Goal: Task Accomplishment & Management: Complete application form

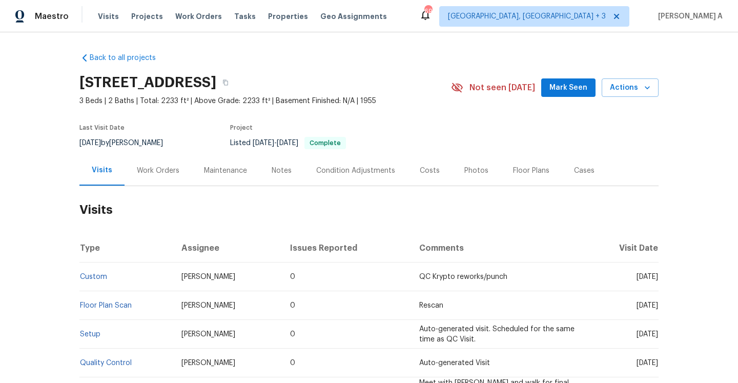
click at [139, 174] on div "Work Orders" at bounding box center [158, 171] width 43 height 10
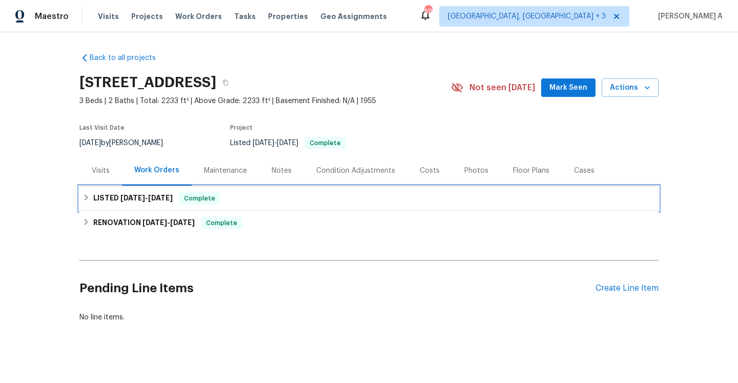
click at [138, 198] on span "8/19/25" at bounding box center [132, 197] width 25 height 7
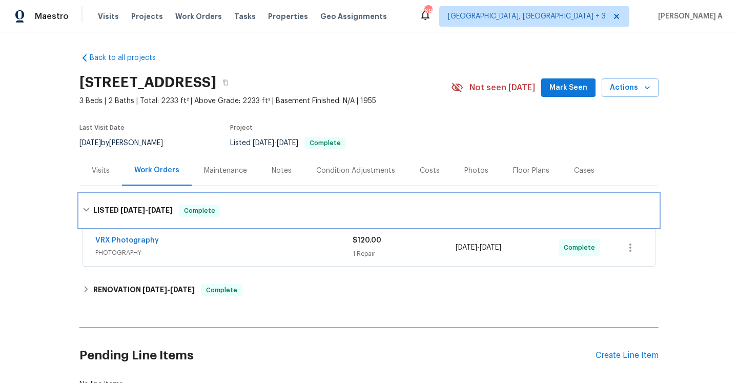
click at [141, 207] on span "8/19/25" at bounding box center [132, 210] width 25 height 7
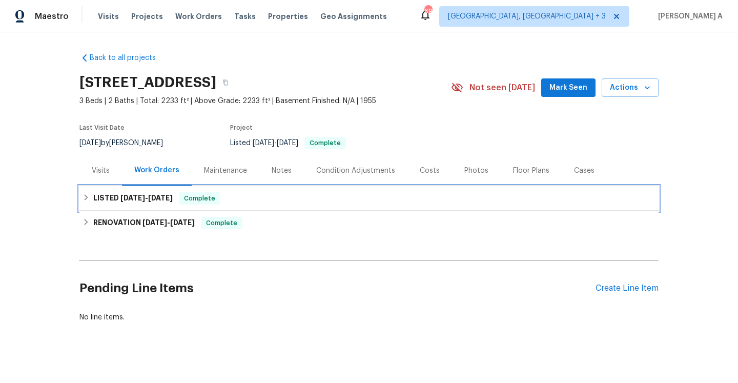
click at [115, 186] on div "LISTED 8/19/25 - 8/20/25 Complete" at bounding box center [368, 198] width 579 height 25
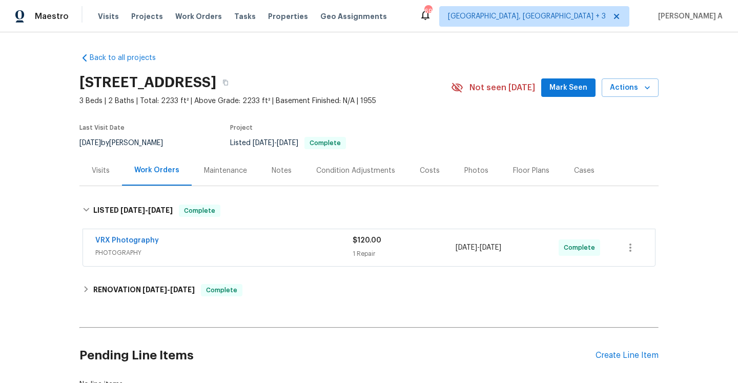
click at [108, 178] on div "Visits" at bounding box center [100, 170] width 43 height 30
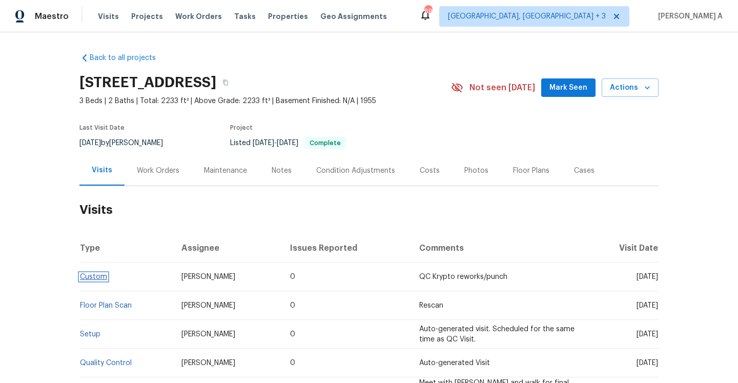
click at [101, 277] on link "Custom" at bounding box center [93, 276] width 27 height 7
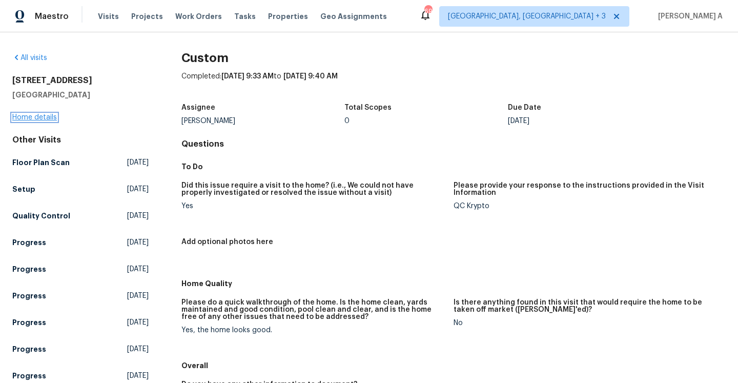
click at [49, 117] on link "Home details" at bounding box center [34, 117] width 45 height 7
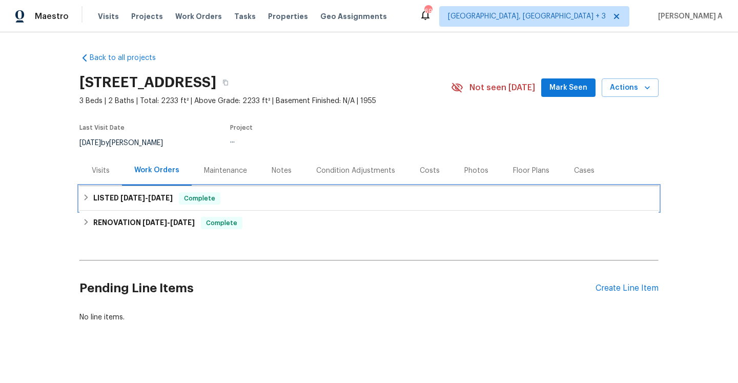
click at [146, 206] on div "LISTED 8/19/25 - 8/20/25 Complete" at bounding box center [368, 198] width 579 height 25
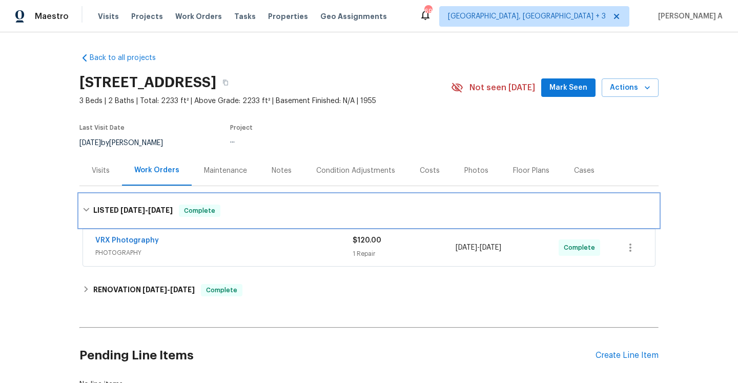
click at [146, 207] on span "8/19/25 - 8/20/25" at bounding box center [146, 210] width 52 height 7
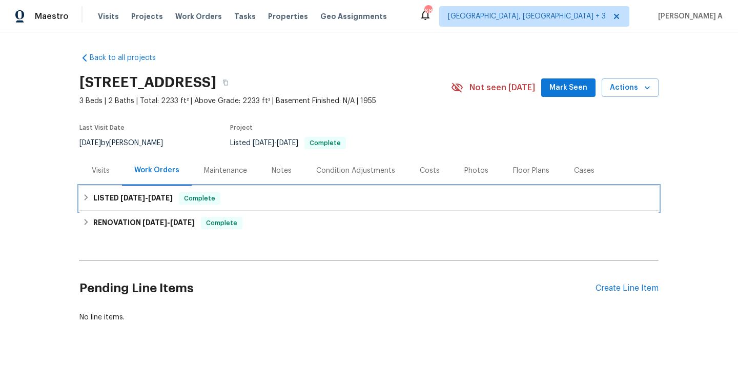
click at [141, 193] on h6 "LISTED 8/19/25 - 8/20/25" at bounding box center [132, 198] width 79 height 12
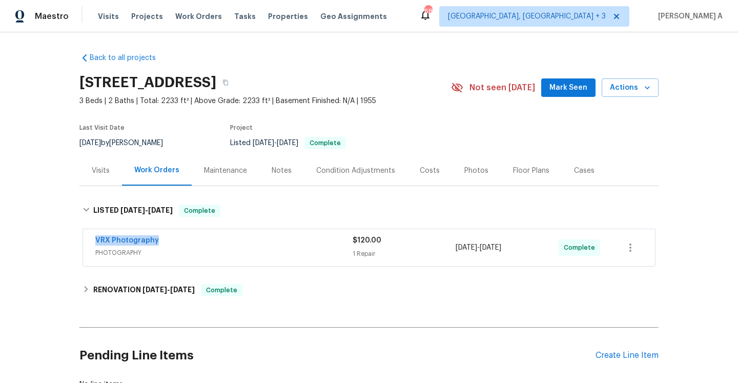
drag, startPoint x: 170, startPoint y: 241, endPoint x: 94, endPoint y: 239, distance: 75.9
click at [94, 239] on div "VRX Photography PHOTOGRAPHY $120.00 1 Repair 8/19/2025 - 8/20/2025 Complete" at bounding box center [369, 247] width 572 height 37
copy link "VRX Photography"
click at [209, 245] on div "VRX Photography" at bounding box center [223, 241] width 257 height 12
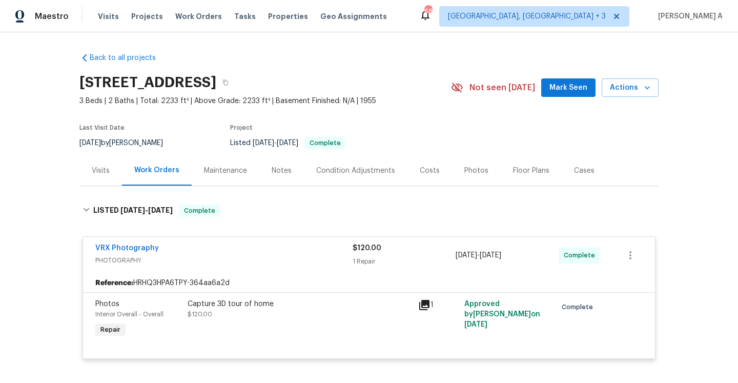
click at [102, 161] on div "Visits" at bounding box center [100, 170] width 43 height 30
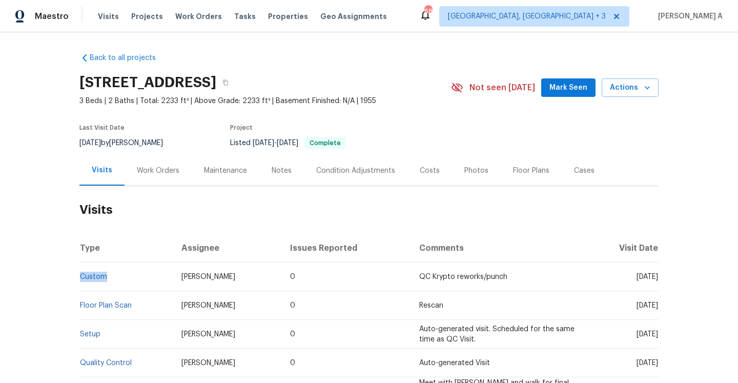
drag, startPoint x: 111, startPoint y: 272, endPoint x: 83, endPoint y: 271, distance: 27.7
click at [83, 271] on td "Custom" at bounding box center [126, 276] width 94 height 29
copy link "Custom"
click at [168, 185] on div "Work Orders" at bounding box center [158, 170] width 67 height 30
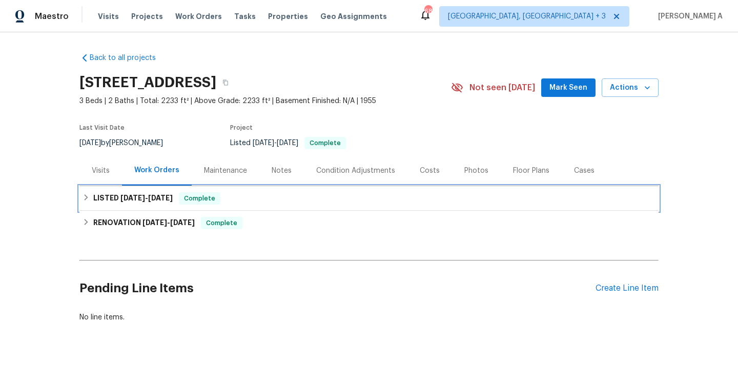
click at [172, 193] on h6 "LISTED 8/19/25 - 8/20/25" at bounding box center [132, 198] width 79 height 12
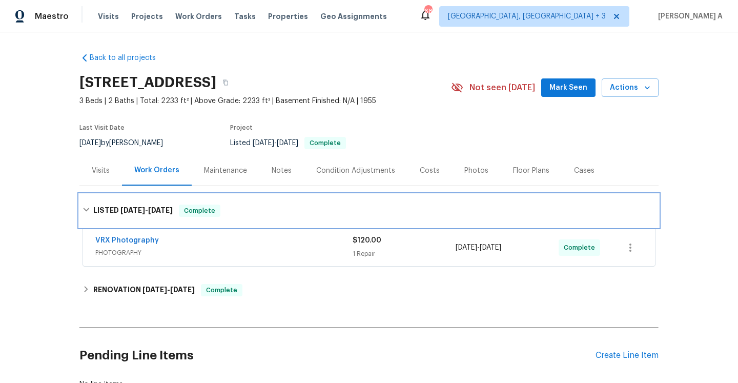
click at [186, 201] on div "LISTED 8/19/25 - 8/20/25 Complete" at bounding box center [368, 210] width 579 height 33
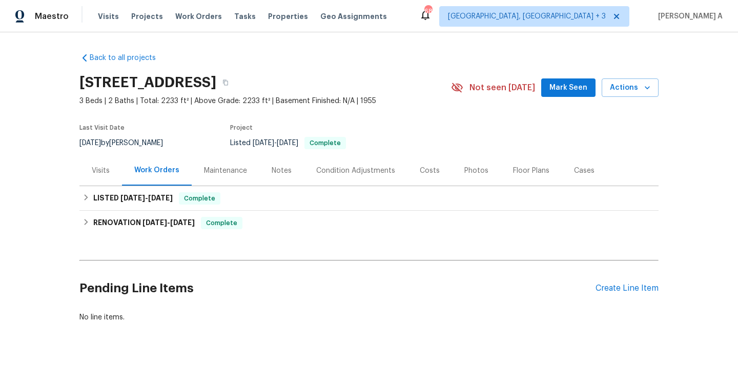
click at [95, 161] on div "Visits" at bounding box center [100, 170] width 43 height 30
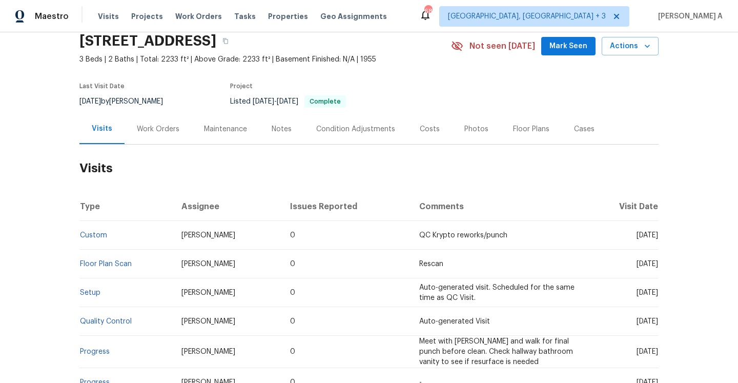
scroll to position [44, 0]
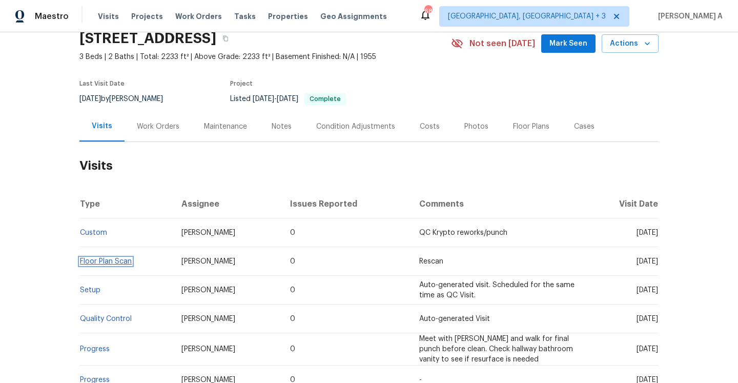
click at [125, 261] on link "Floor Plan Scan" at bounding box center [106, 261] width 52 height 7
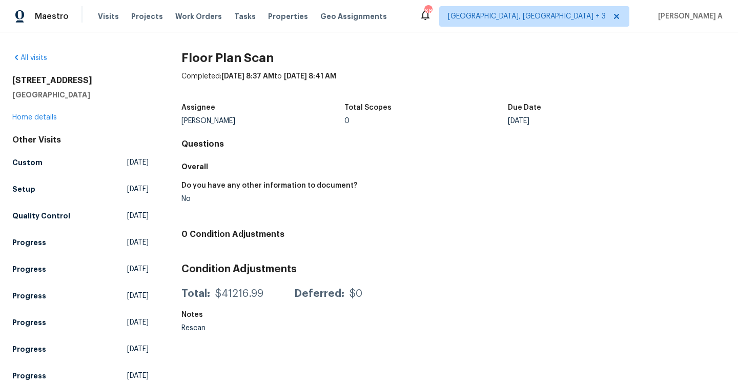
click at [52, 121] on div "711 Forest Rd Rock Hill, SC 29730 Home details" at bounding box center [80, 98] width 136 height 47
click at [52, 120] on link "Home details" at bounding box center [34, 117] width 45 height 7
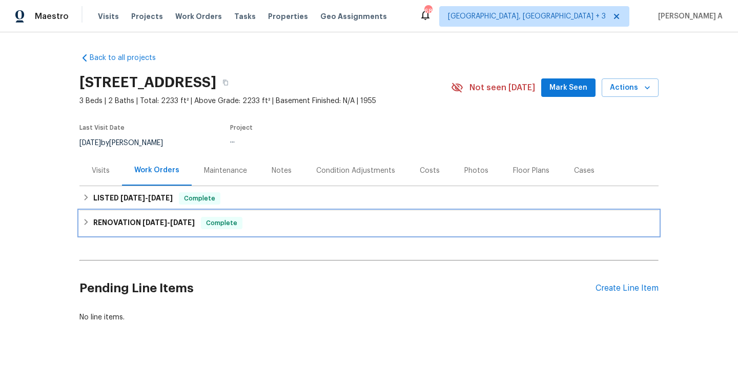
click at [307, 228] on div "RENOVATION 5/29/25 - 8/11/25 Complete" at bounding box center [369, 223] width 573 height 12
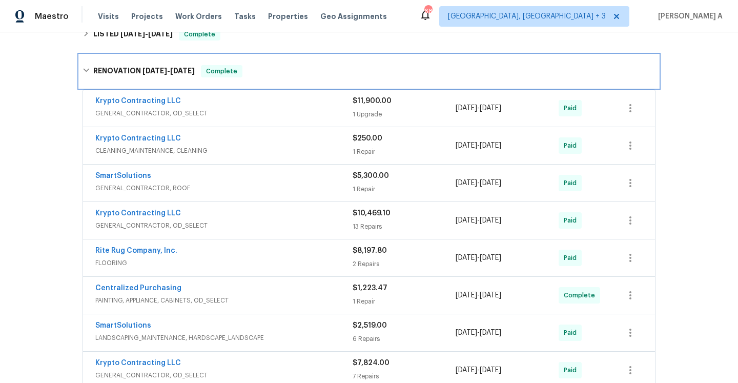
scroll to position [14, 0]
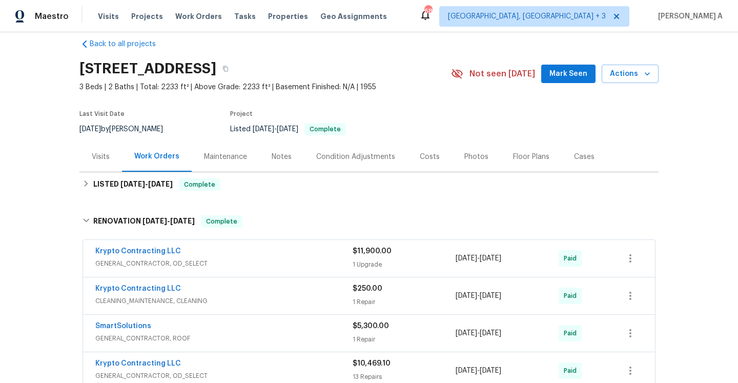
click at [96, 158] on div "Visits" at bounding box center [101, 157] width 18 height 10
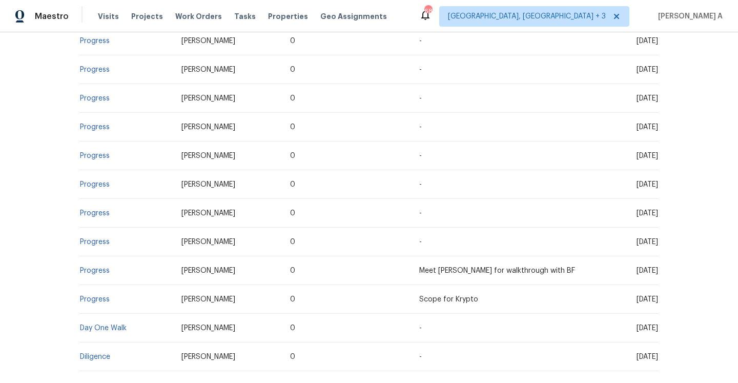
scroll to position [441, 0]
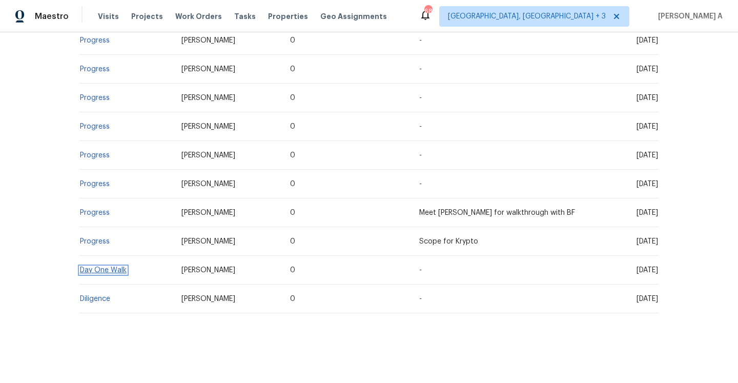
click at [104, 270] on link "Day One Walk" at bounding box center [103, 269] width 47 height 7
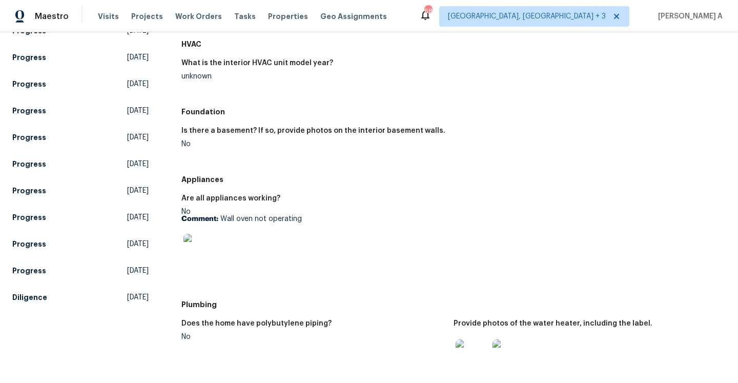
scroll to position [278, 0]
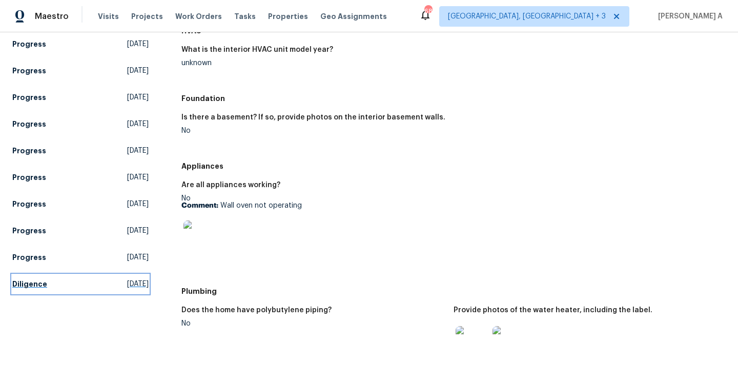
click at [101, 277] on link "Diligence Tue, Apr 29 2025" at bounding box center [80, 284] width 136 height 18
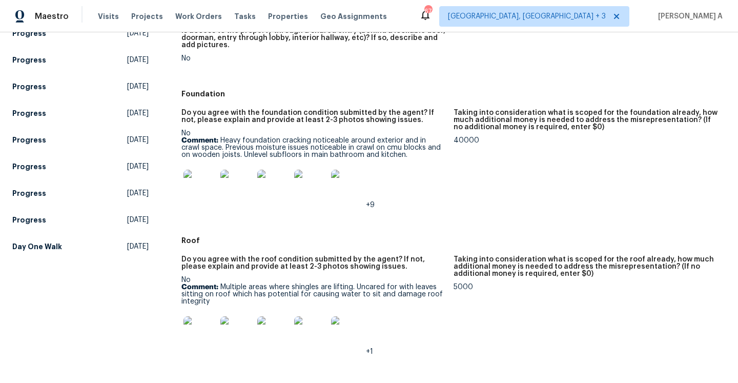
scroll to position [313, 0]
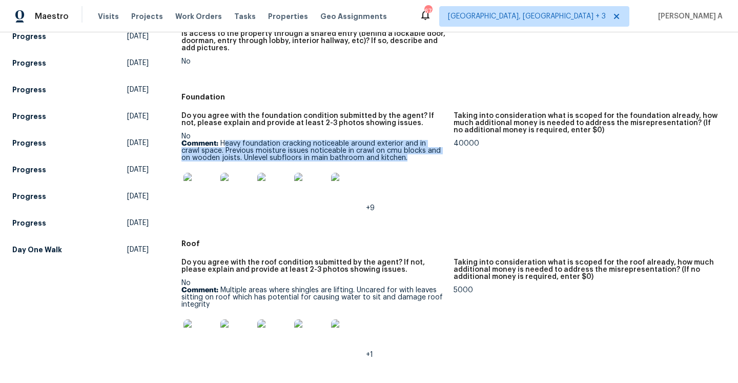
drag, startPoint x: 225, startPoint y: 143, endPoint x: 403, endPoint y: 157, distance: 178.4
click at [403, 157] on p "Comment: Heavy foundation cracking noticeable around exterior and in crawl spac…" at bounding box center [313, 151] width 264 height 22
copy p "eavy foundation cracking noticeable around exterior and in crawl space. Previou…"
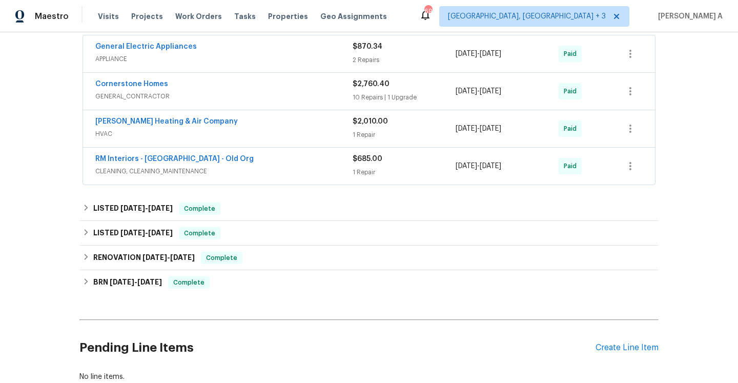
scroll to position [193, 0]
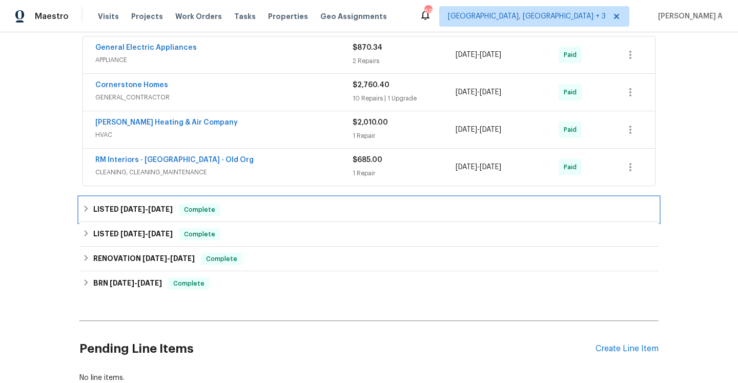
click at [262, 211] on div "LISTED 4/30/25 - 7/1/25 Complete" at bounding box center [369, 209] width 573 height 12
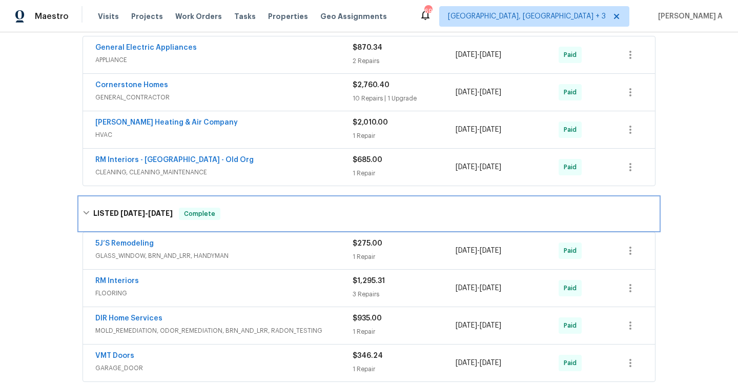
click at [262, 211] on div "LISTED 4/30/25 - 7/1/25 Complete" at bounding box center [369, 214] width 573 height 12
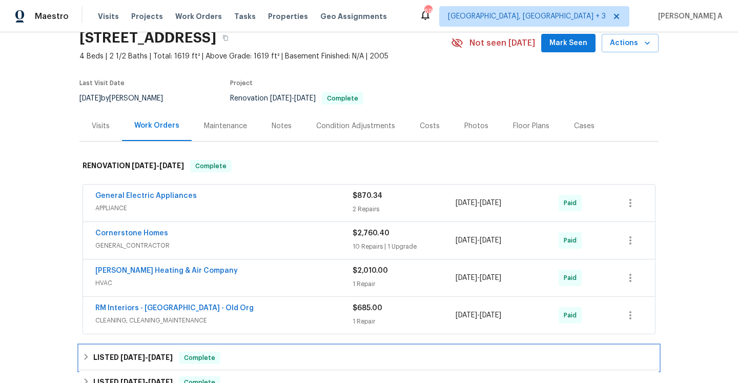
scroll to position [0, 0]
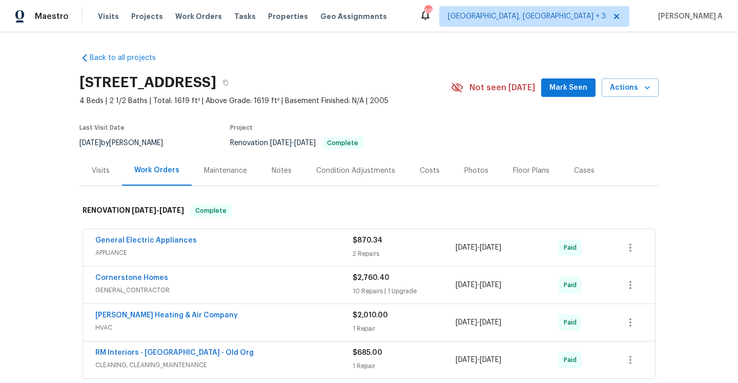
click at [98, 169] on div "Visits" at bounding box center [101, 171] width 18 height 10
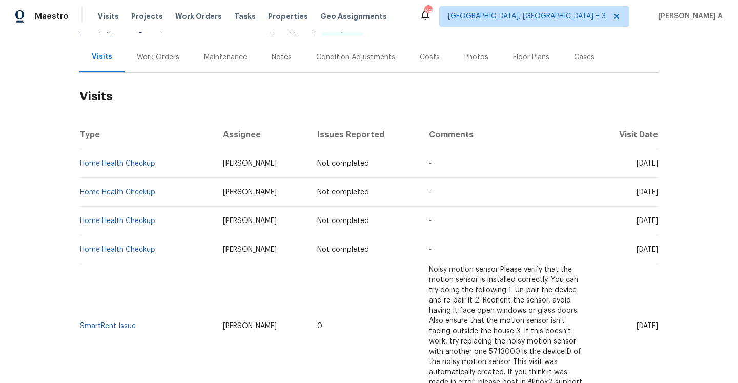
scroll to position [108, 0]
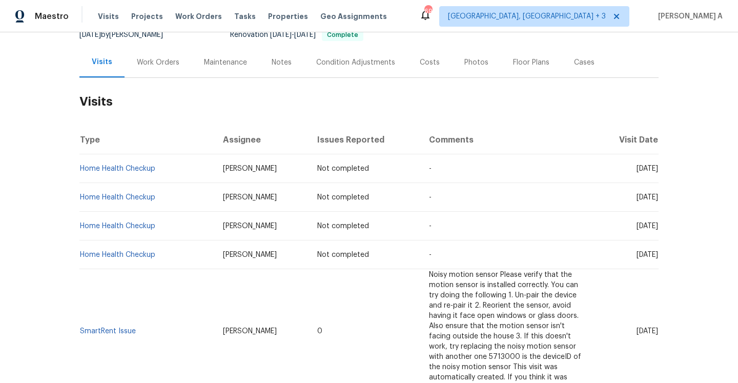
click at [161, 81] on h2 "Visits" at bounding box center [368, 102] width 579 height 48
click at [159, 68] on div "Work Orders" at bounding box center [158, 62] width 67 height 30
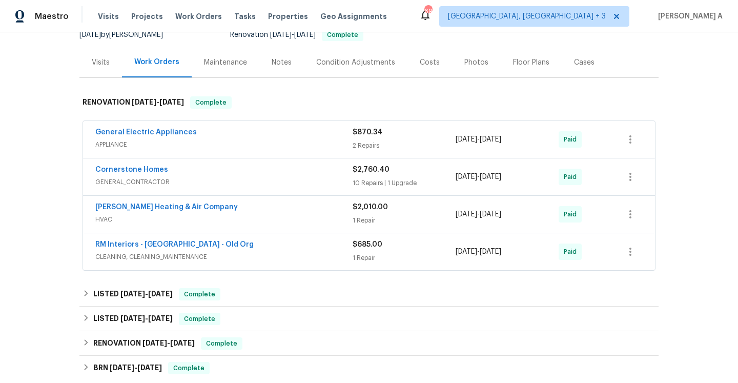
click at [270, 219] on span "HVAC" at bounding box center [223, 219] width 257 height 10
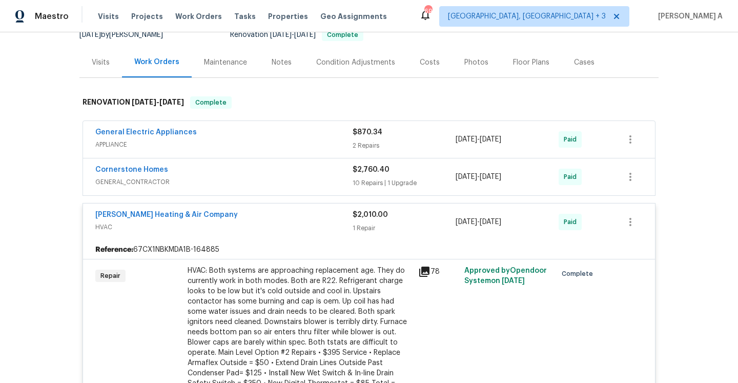
click at [270, 219] on div "Edwards Heating & Air Company" at bounding box center [223, 216] width 257 height 12
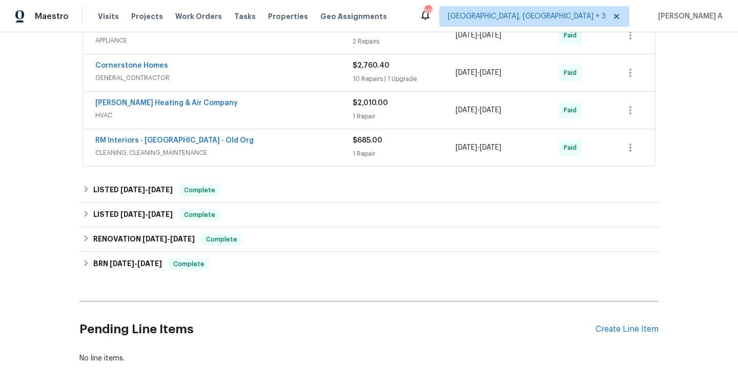
scroll to position [218, 0]
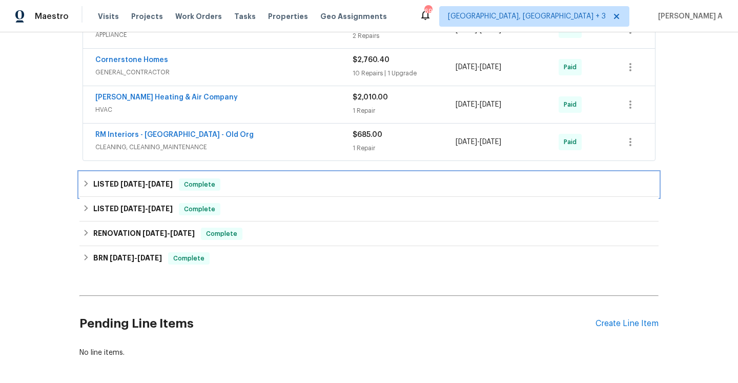
click at [239, 186] on div "LISTED 4/30/25 - 7/1/25 Complete" at bounding box center [369, 184] width 573 height 12
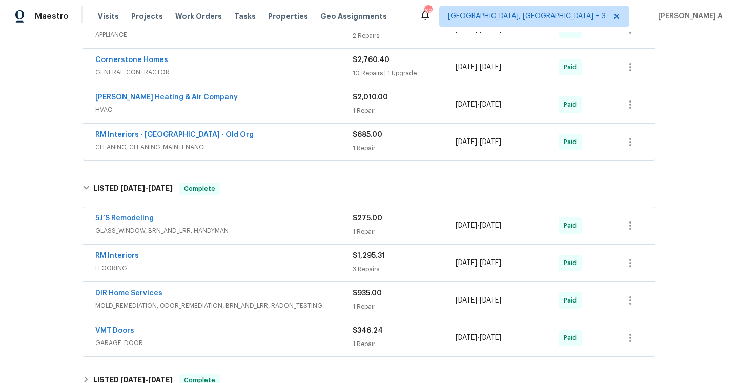
click at [244, 220] on div "5J’S Remodeling" at bounding box center [223, 219] width 257 height 12
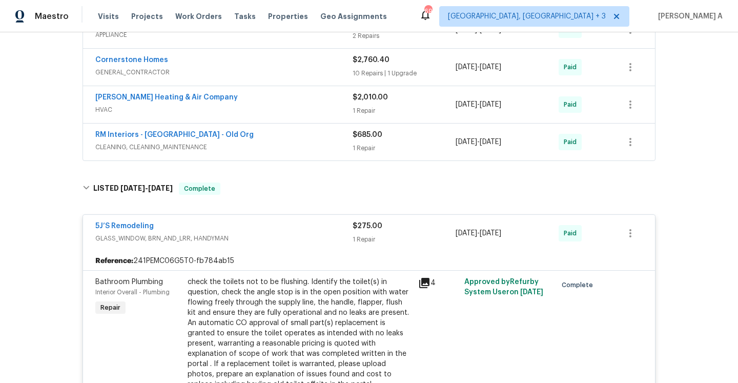
click at [244, 222] on div "5J’S Remodeling" at bounding box center [223, 227] width 257 height 12
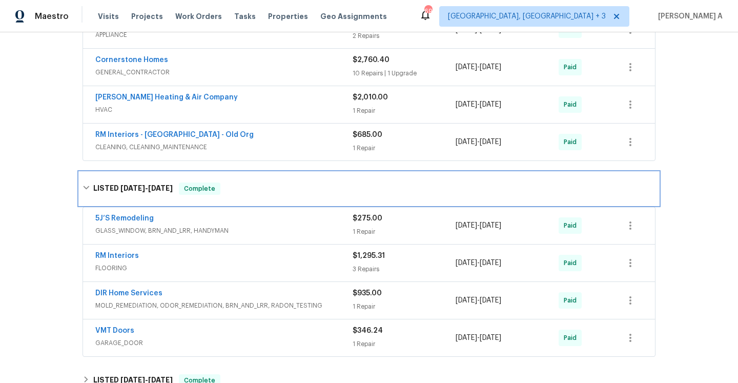
click at [235, 198] on div "LISTED 4/30/25 - 7/1/25 Complete" at bounding box center [368, 188] width 579 height 33
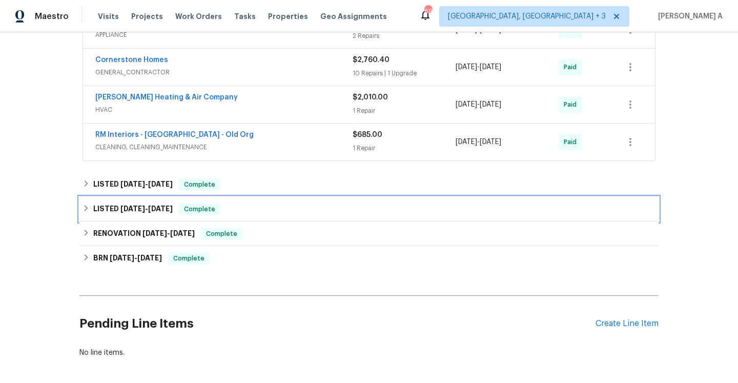
click at [237, 211] on div "LISTED 3/7/25 - 3/8/25 Complete" at bounding box center [369, 209] width 573 height 12
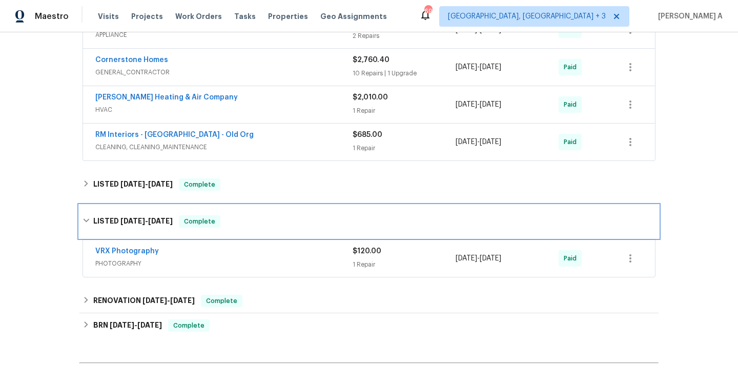
click at [241, 221] on div "LISTED 3/7/25 - 3/8/25 Complete" at bounding box center [369, 221] width 573 height 12
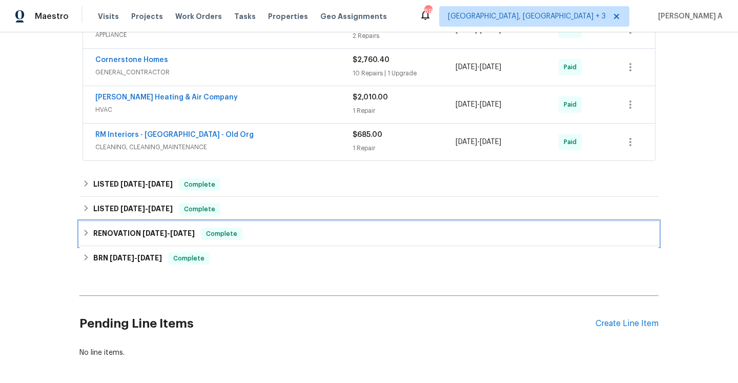
click at [242, 236] on div "RENOVATION 1/2/25 - 1/17/25 Complete" at bounding box center [369, 234] width 573 height 12
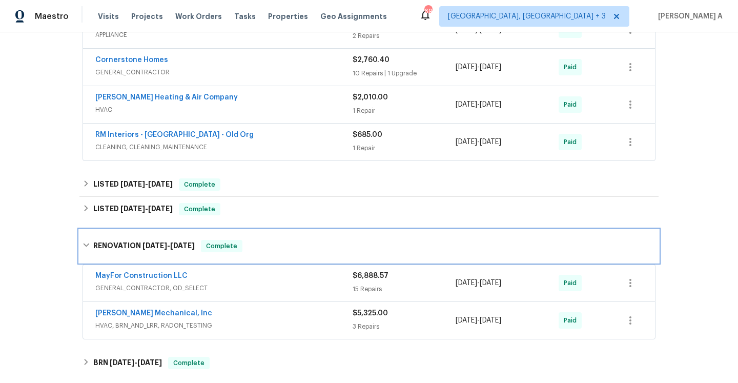
click at [242, 236] on div "RENOVATION 1/2/25 - 1/17/25 Complete" at bounding box center [368, 246] width 579 height 33
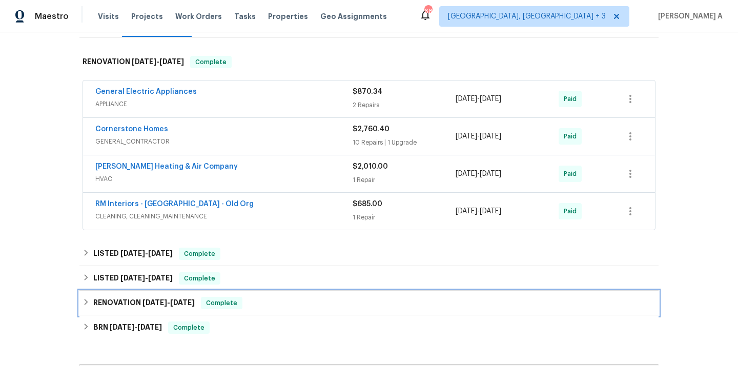
scroll to position [163, 0]
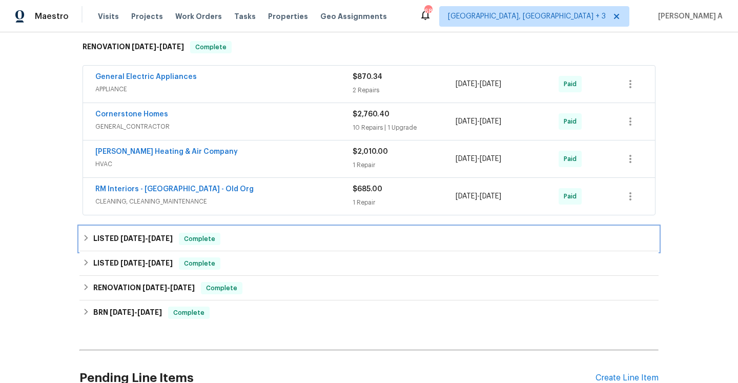
click at [182, 232] on div "LISTED 4/30/25 - 7/1/25 Complete" at bounding box center [368, 239] width 579 height 25
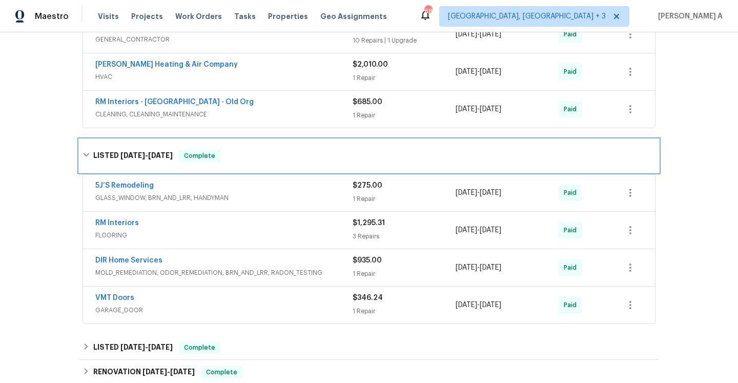
scroll to position [264, 0]
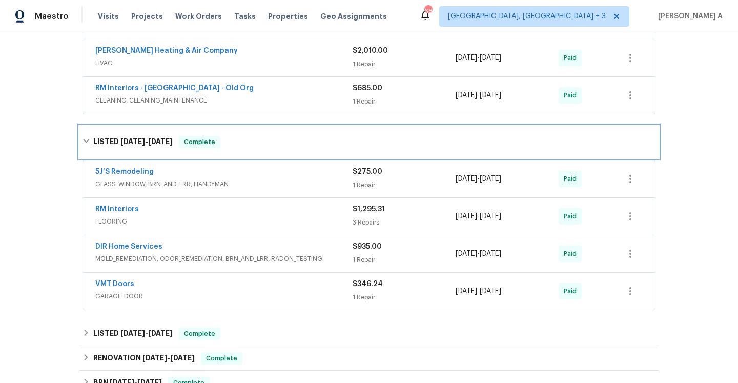
click at [181, 146] on div "Complete" at bounding box center [200, 142] width 42 height 12
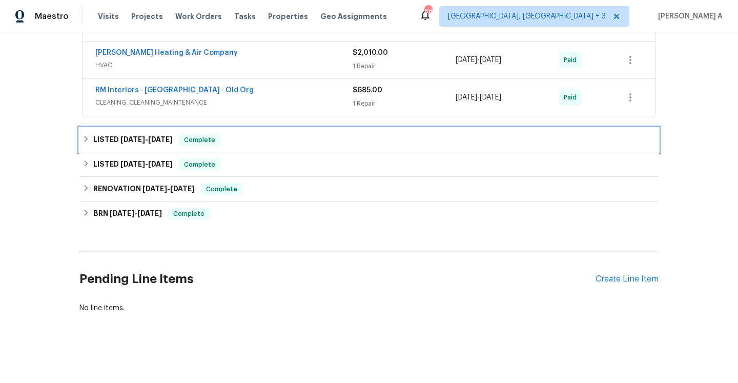
scroll to position [262, 0]
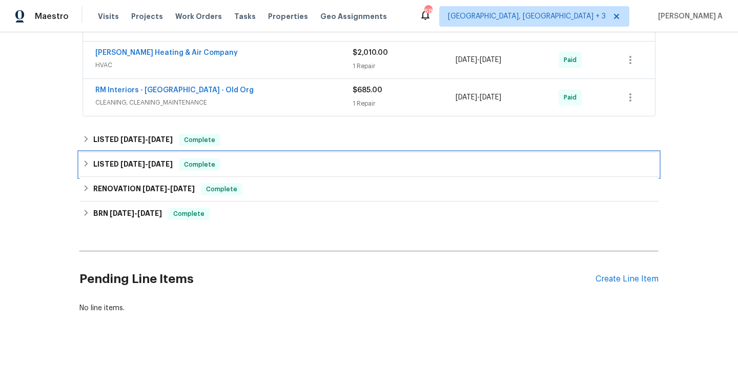
click at [180, 163] on span "Complete" at bounding box center [199, 164] width 39 height 10
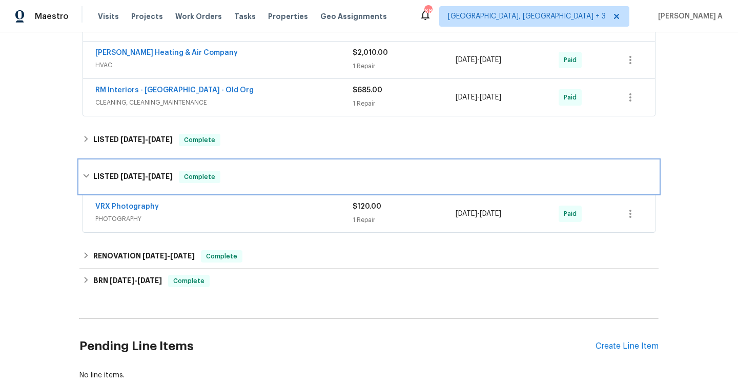
click at [181, 183] on div "LISTED 3/7/25 - 3/8/25 Complete" at bounding box center [368, 176] width 579 height 33
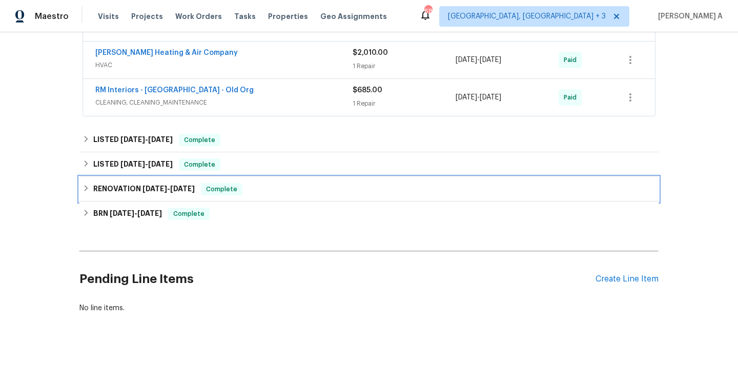
click at [180, 190] on span "1/17/25" at bounding box center [182, 188] width 25 height 7
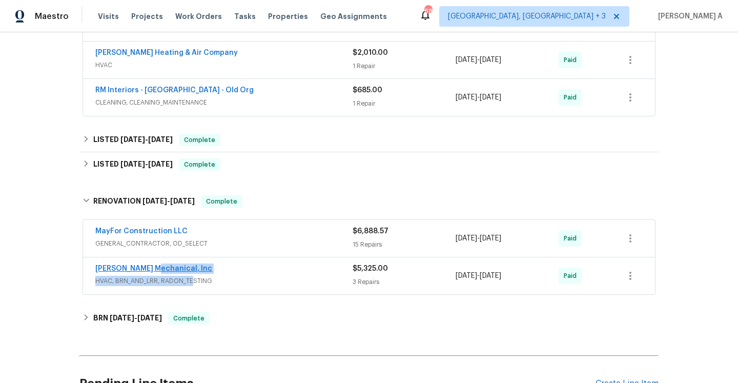
drag, startPoint x: 192, startPoint y: 277, endPoint x: 154, endPoint y: 268, distance: 38.9
click at [154, 268] on div "JH Martin Mechanical, Inc HVAC, BRN_AND_LRR, RADON_TESTING" at bounding box center [223, 274] width 257 height 23
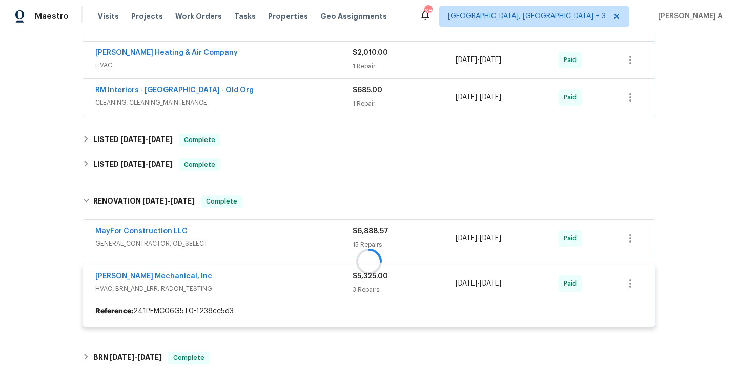
click at [40, 267] on div "Back to all projects 212 Riverstone Commons Cir, Canton, GA 30114 4 Beds | 2 1/…" at bounding box center [369, 207] width 738 height 351
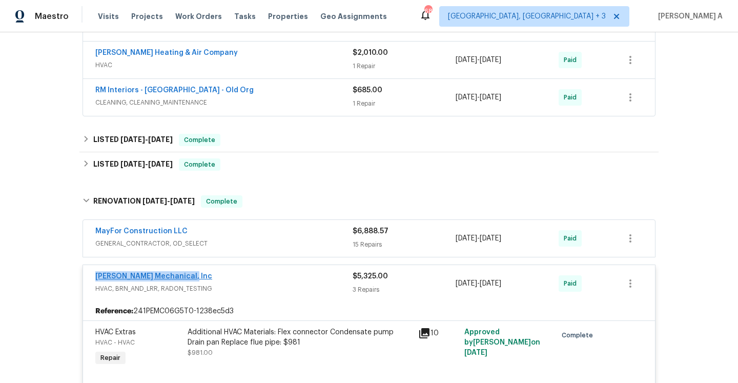
drag, startPoint x: 189, startPoint y: 277, endPoint x: 96, endPoint y: 274, distance: 92.8
click at [96, 274] on div "JH Martin Mechanical, Inc" at bounding box center [223, 277] width 257 height 12
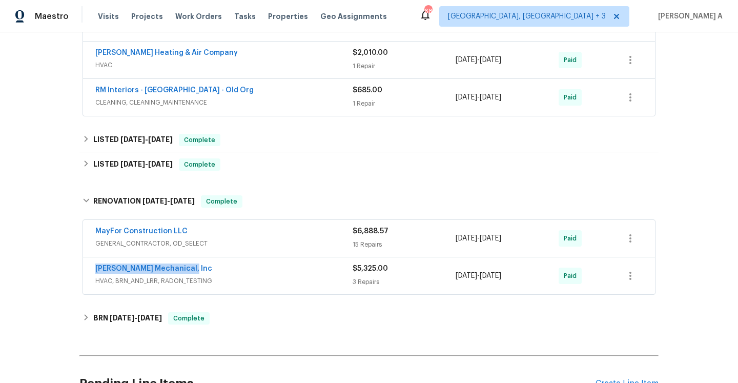
copy link "JH Martin Mechanical, Inc"
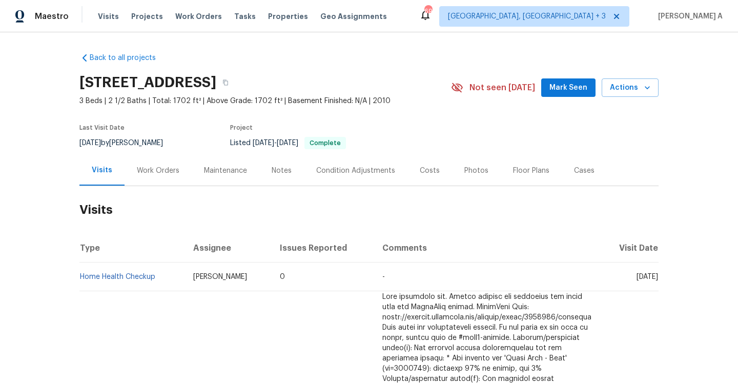
scroll to position [73, 0]
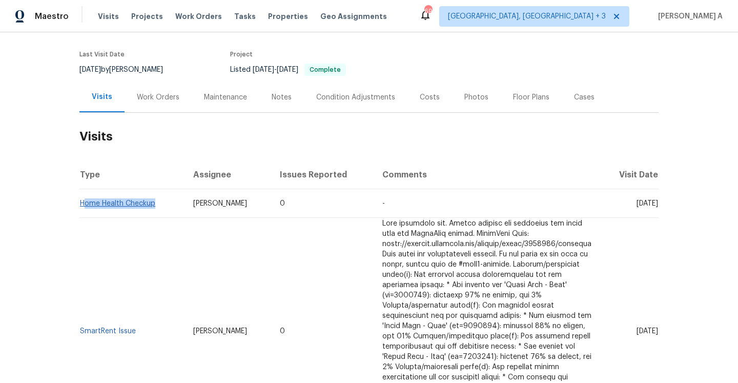
drag, startPoint x: 162, startPoint y: 208, endPoint x: 83, endPoint y: 205, distance: 79.5
click at [83, 205] on td "Home Health Checkup" at bounding box center [132, 203] width 106 height 29
copy link "Home Health Checkup"
click at [153, 91] on div "Work Orders" at bounding box center [158, 97] width 67 height 30
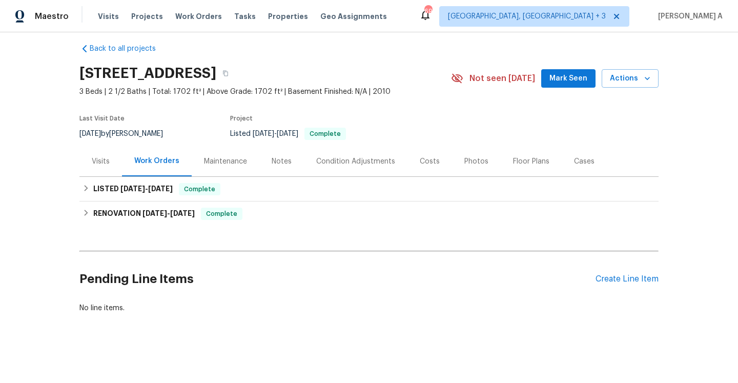
scroll to position [9, 0]
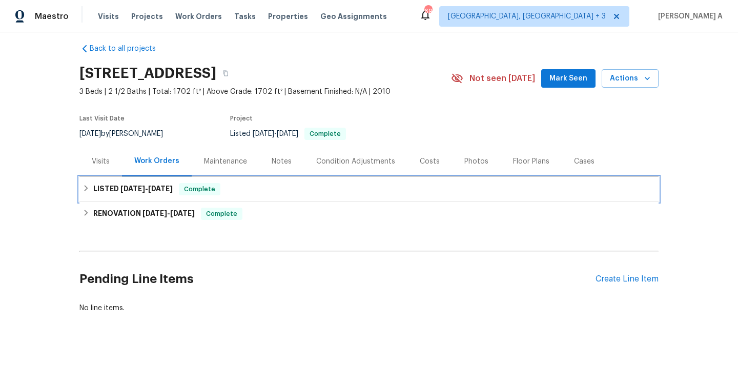
click at [173, 189] on span "[DATE]" at bounding box center [160, 188] width 25 height 7
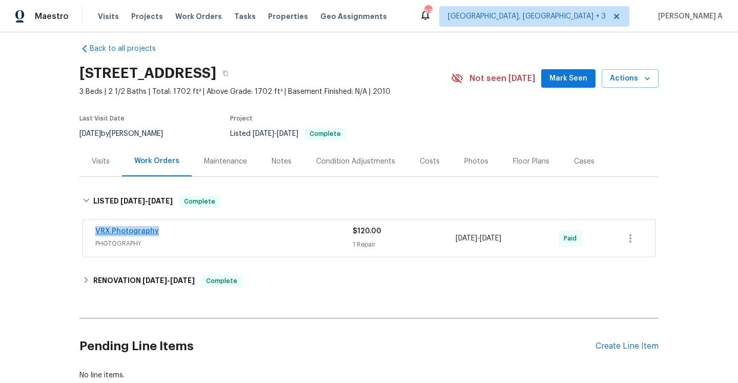
drag, startPoint x: 166, startPoint y: 234, endPoint x: 95, endPoint y: 232, distance: 70.2
click at [95, 232] on div "VRX Photography" at bounding box center [223, 232] width 257 height 12
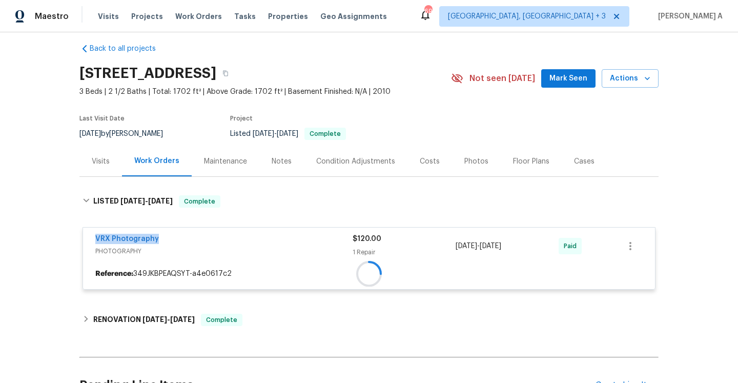
copy link "VRX Photography"
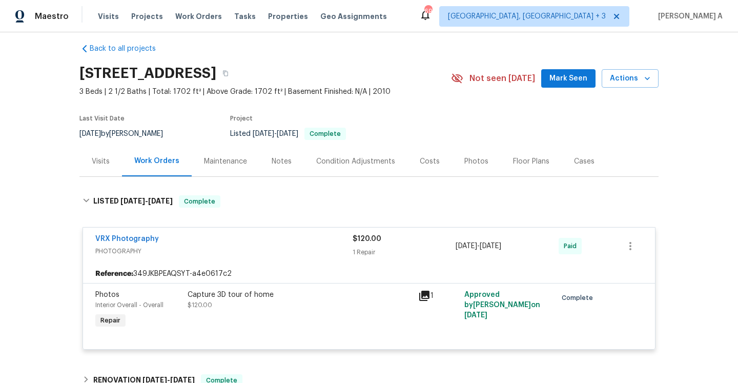
click at [96, 165] on div "Visits" at bounding box center [101, 161] width 18 height 10
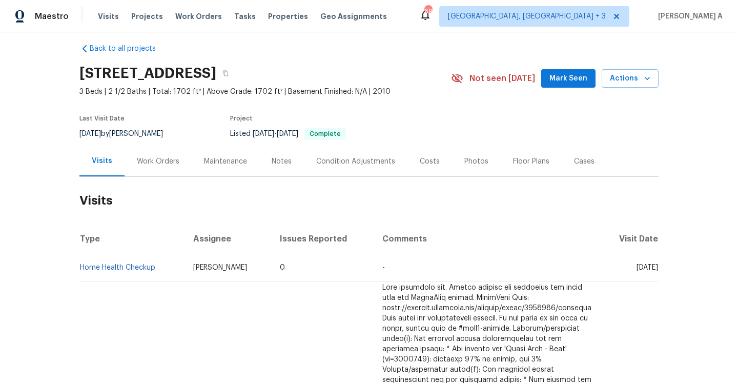
click at [177, 174] on div "Work Orders" at bounding box center [158, 161] width 67 height 30
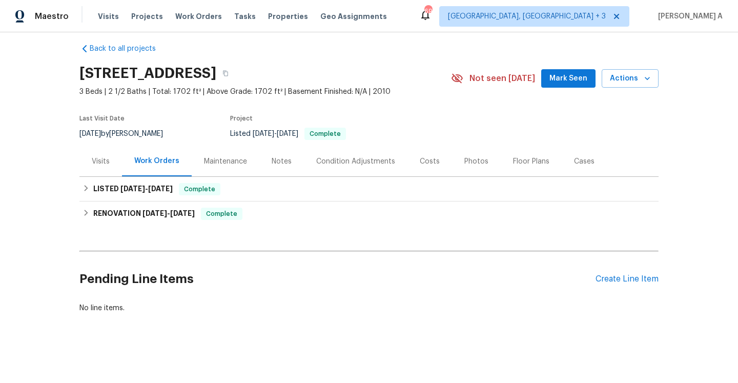
click at [111, 162] on div "Visits" at bounding box center [100, 161] width 43 height 30
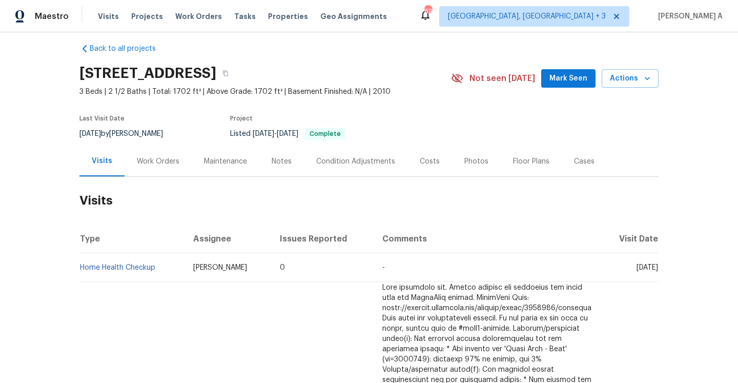
click at [634, 88] on div "[STREET_ADDRESS] 3 Beds | 2 1/2 Baths | Total: 1702 ft² | Above Grade: 1702 ft²…" at bounding box center [368, 78] width 579 height 37
click at [620, 79] on span "Actions" at bounding box center [630, 78] width 40 height 13
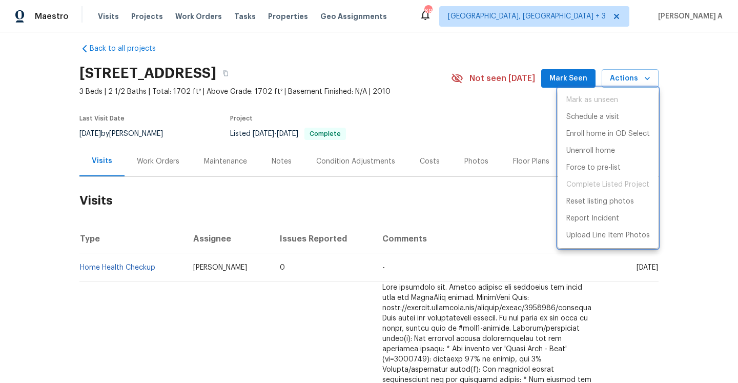
click at [203, 37] on div at bounding box center [369, 191] width 738 height 383
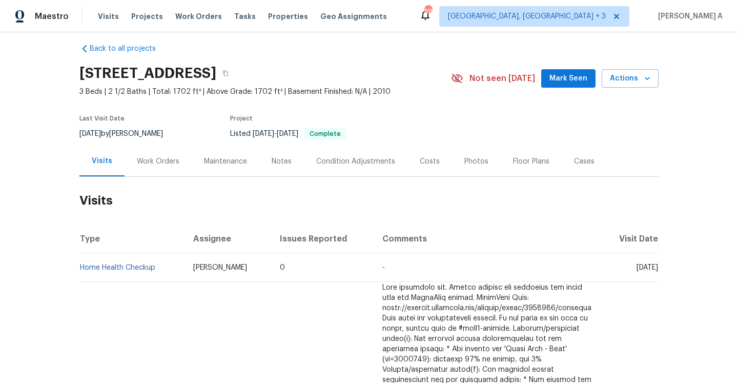
click at [615, 88] on div "[STREET_ADDRESS] 3 Beds | 2 1/2 Baths | Total: 1702 ft² | Above Grade: 1702 ft²…" at bounding box center [368, 78] width 579 height 37
click at [615, 86] on button "Actions" at bounding box center [630, 78] width 57 height 19
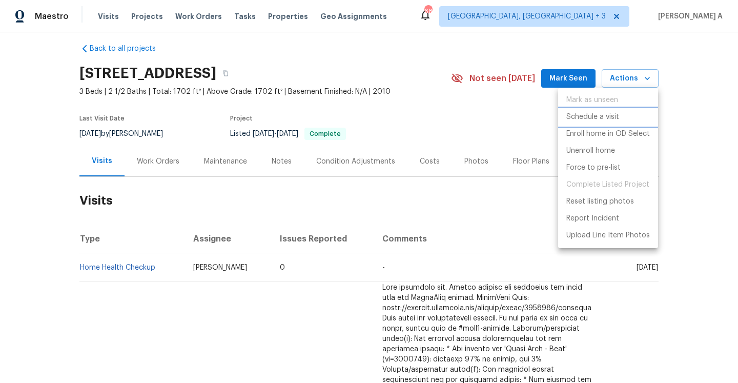
click at [585, 114] on p "Schedule a visit" at bounding box center [592, 117] width 53 height 11
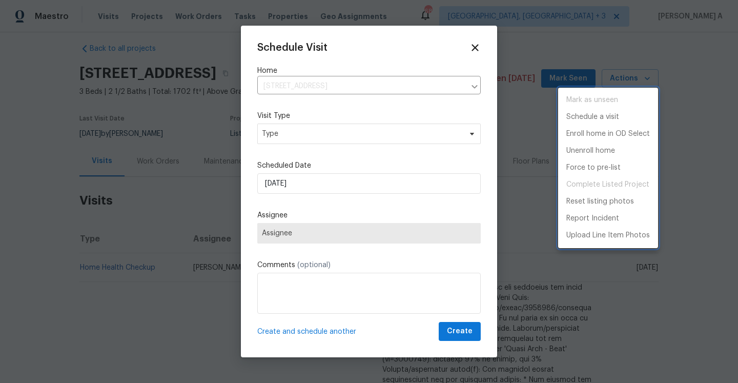
click at [375, 126] on div at bounding box center [369, 191] width 738 height 383
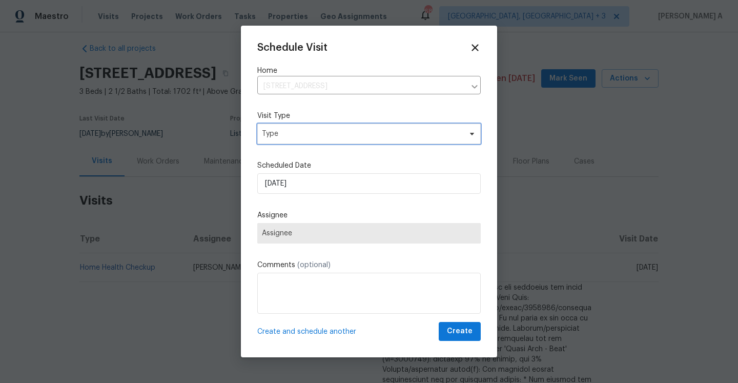
click at [371, 133] on span "Type" at bounding box center [368, 134] width 223 height 20
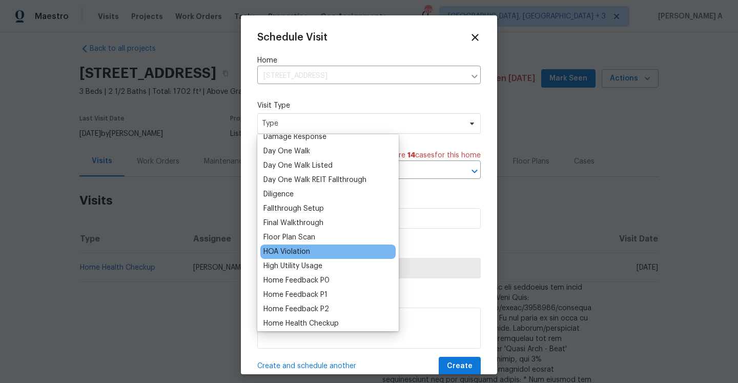
scroll to position [204, 0]
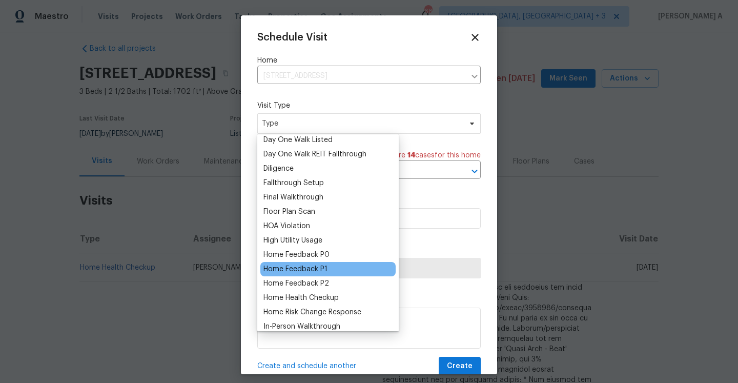
click at [306, 268] on div "Home Feedback P1" at bounding box center [295, 269] width 64 height 10
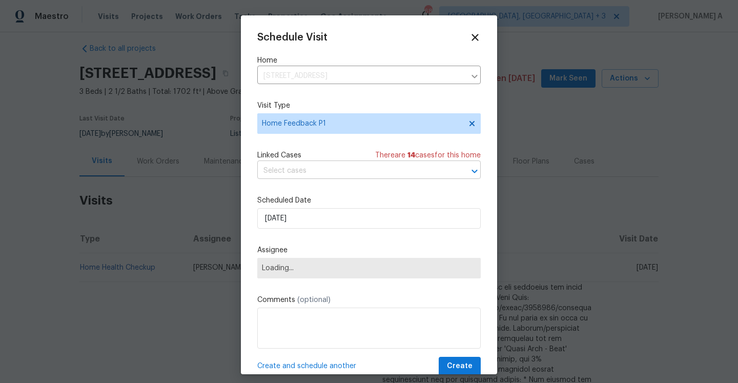
click at [303, 173] on input "text" at bounding box center [354, 171] width 195 height 16
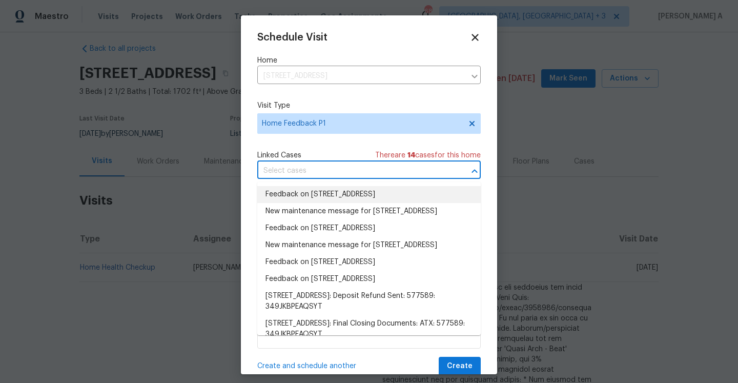
click at [306, 188] on li "Feedback on [STREET_ADDRESS]" at bounding box center [368, 194] width 223 height 17
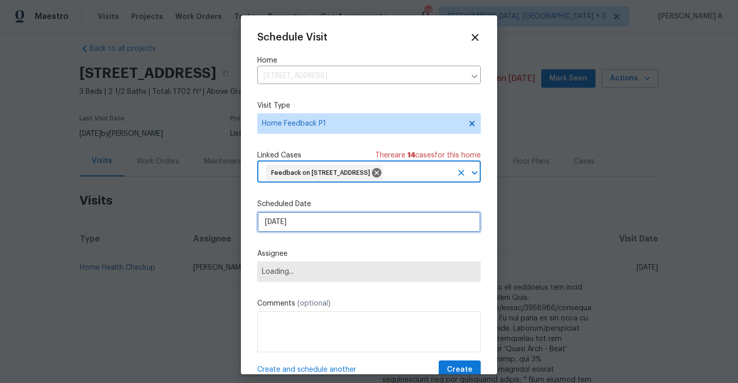
click at [306, 225] on input "[DATE]" at bounding box center [368, 222] width 223 height 20
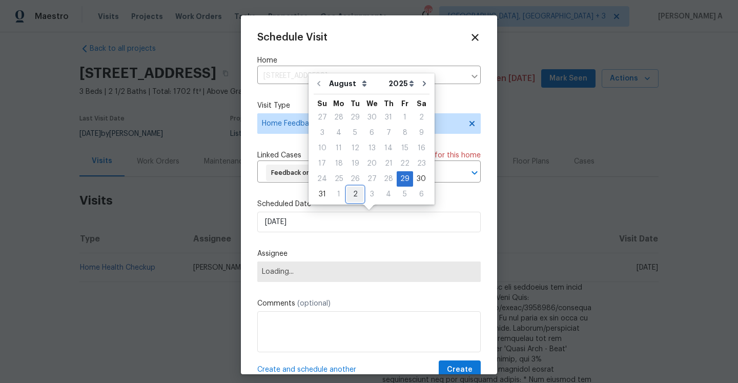
click at [353, 195] on div "2" at bounding box center [355, 194] width 16 height 14
type input "[DATE]"
select select "8"
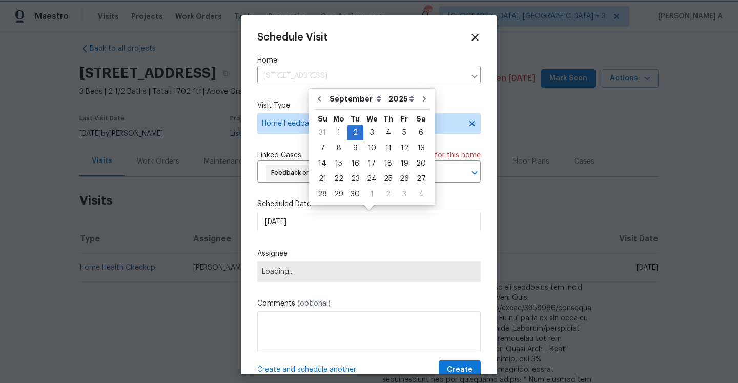
click at [320, 271] on span "Loading..." at bounding box center [369, 272] width 214 height 8
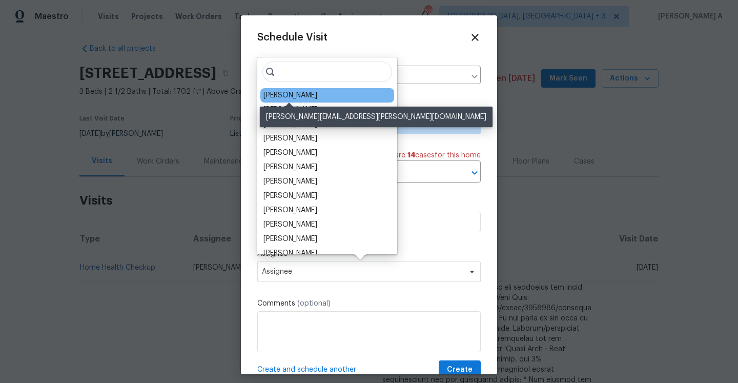
click at [294, 96] on div "[PERSON_NAME]" at bounding box center [290, 95] width 54 height 10
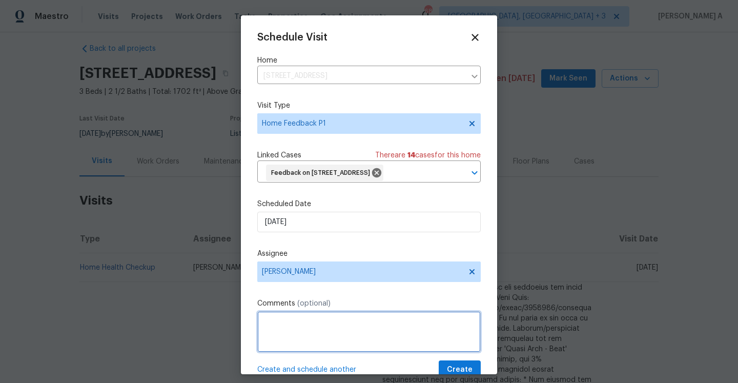
click at [327, 329] on textarea at bounding box center [368, 331] width 223 height 41
paste textarea "fix the front door."
click at [331, 332] on textarea "Fix the front door. Smartrent shows jammed while locking the front door." at bounding box center [368, 331] width 223 height 41
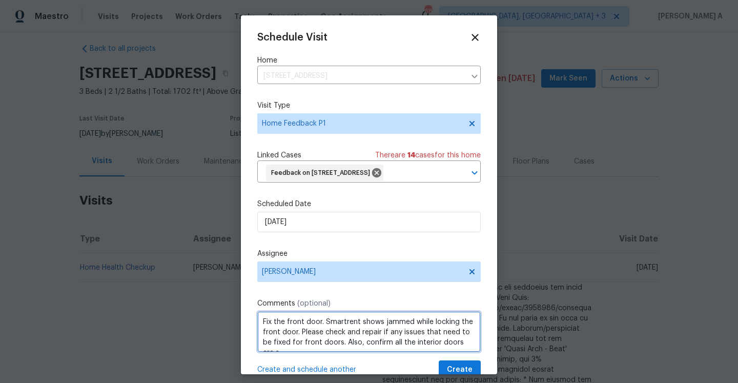
scroll to position [5, 0]
click at [368, 352] on textarea "Fix the front door. Smartrent shows jammed while locking the front door. Please…" at bounding box center [368, 331] width 223 height 41
type textarea "Fix the front door. Smartrent shows jammed while locking the front door. Please…"
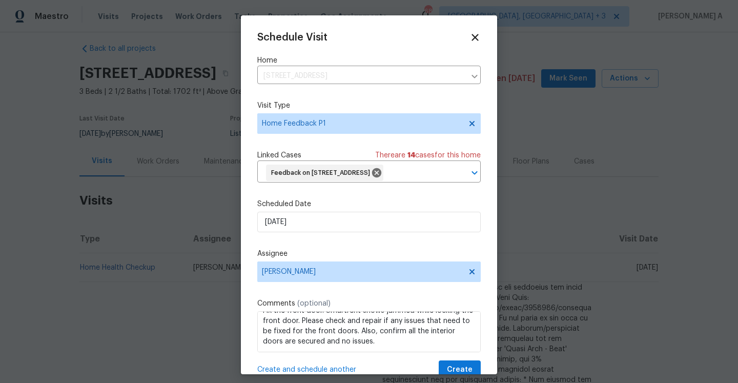
click at [456, 360] on div "Schedule Visit Home [STREET_ADDRESS] ​ Visit Type Home Feedback P1 Linked Cases…" at bounding box center [368, 205] width 223 height 347
click at [462, 367] on span "Create" at bounding box center [460, 369] width 26 height 13
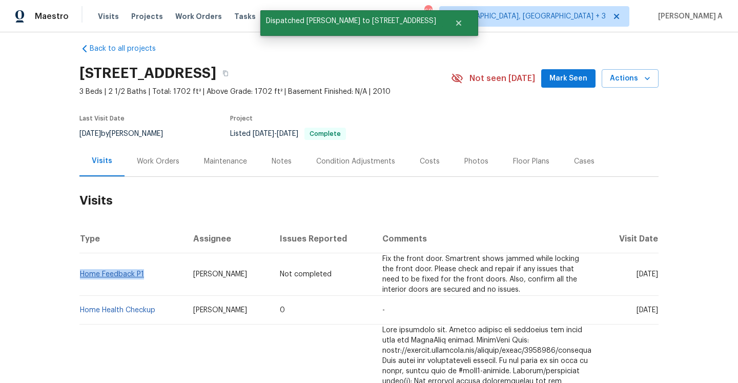
drag, startPoint x: 151, startPoint y: 275, endPoint x: 80, endPoint y: 277, distance: 71.3
click at [80, 277] on td "Home Feedback P1" at bounding box center [132, 274] width 106 height 43
copy link "Home Feedback P1"
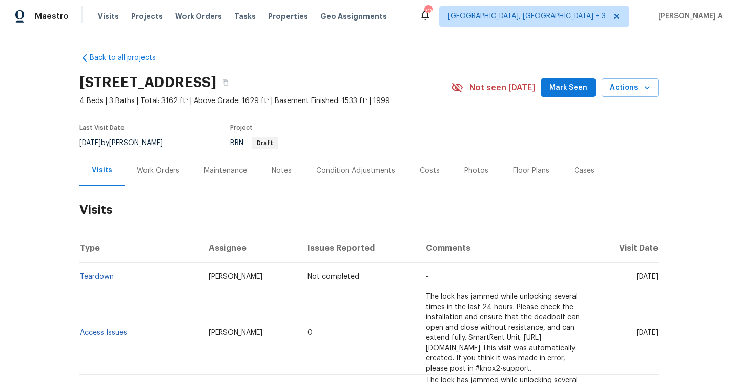
click at [169, 164] on div "Work Orders" at bounding box center [158, 170] width 67 height 30
